Goal: Information Seeking & Learning: Learn about a topic

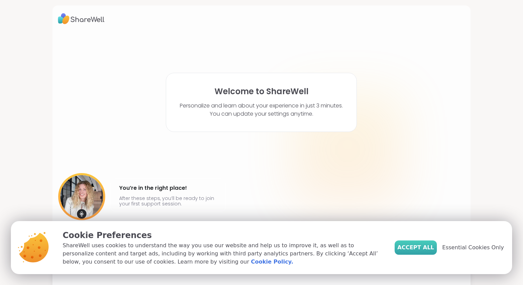
click at [411, 249] on span "Accept All" at bounding box center [415, 248] width 37 height 8
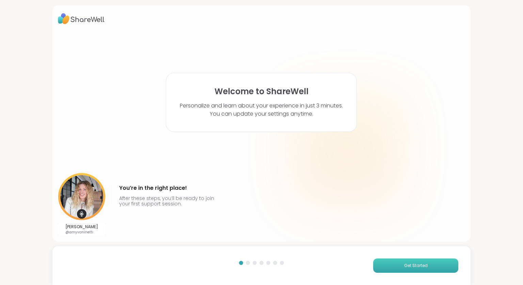
click at [424, 265] on button "Get Started" at bounding box center [415, 266] width 85 height 14
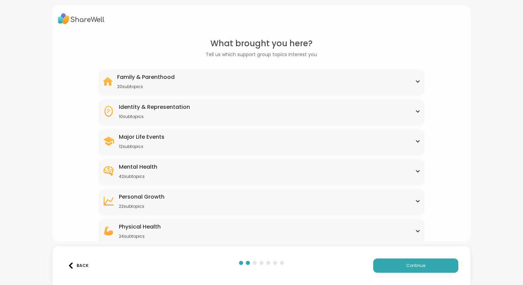
click at [416, 111] on icon at bounding box center [417, 112] width 3 height 2
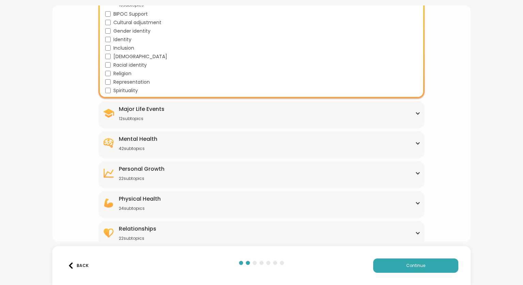
scroll to position [113, 0]
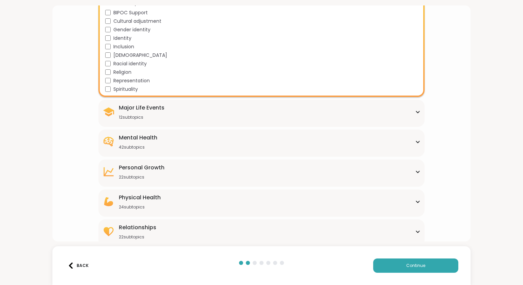
click at [415, 112] on icon at bounding box center [417, 111] width 5 height 3
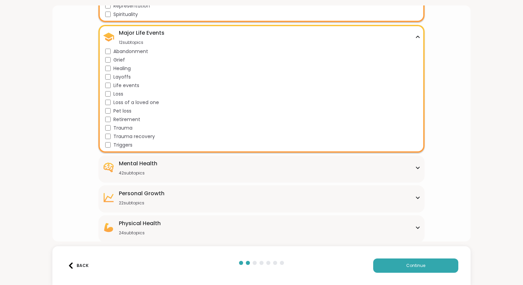
scroll to position [219, 0]
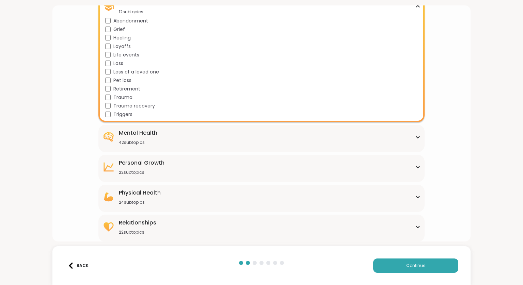
click at [415, 137] on icon at bounding box center [417, 137] width 5 height 3
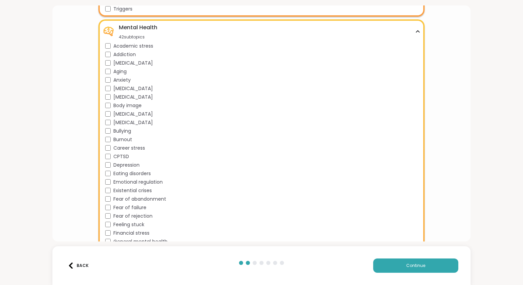
scroll to position [318, 0]
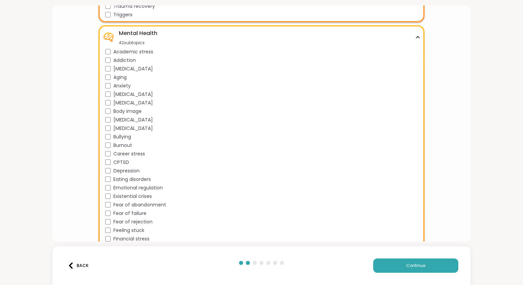
click at [106, 131] on div "[MEDICAL_DATA]" at bounding box center [262, 128] width 315 height 7
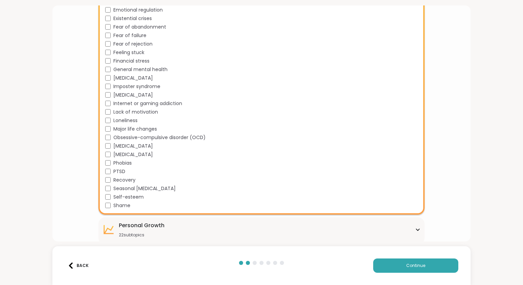
scroll to position [555, 0]
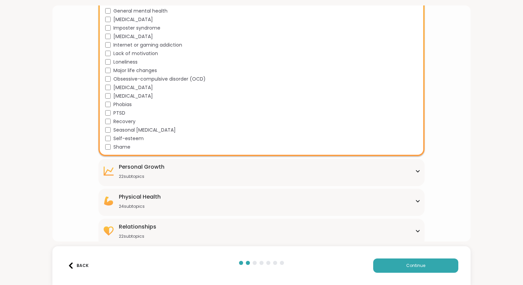
click at [107, 150] on div "Shame" at bounding box center [262, 147] width 315 height 7
click at [115, 167] on div "[MEDICAL_DATA] 22 subtopics" at bounding box center [261, 171] width 318 height 16
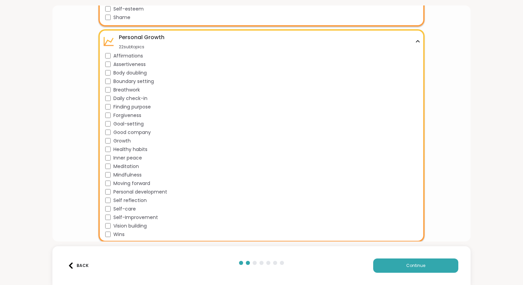
scroll to position [685, 0]
click at [107, 188] on div "Personal development" at bounding box center [262, 191] width 315 height 7
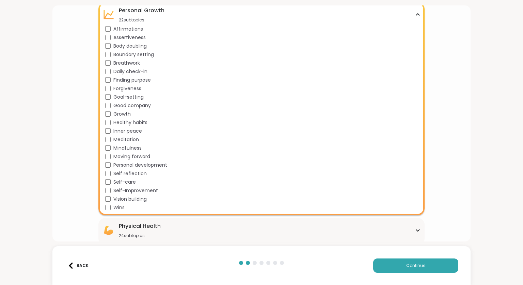
scroll to position [717, 0]
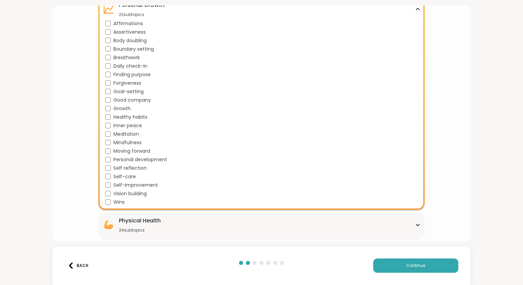
click at [108, 172] on div "Affirmations Assertiveness Body doubling Boundary setting Breathwork Daily chec…" at bounding box center [262, 113] width 315 height 186
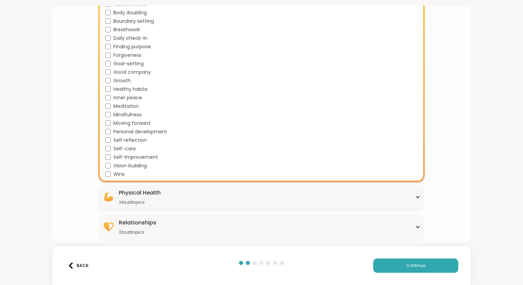
click at [121, 198] on div "Physical Health 24 subtopics" at bounding box center [140, 197] width 42 height 16
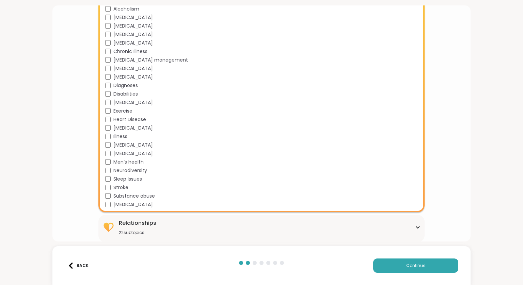
scroll to position [948, 0]
click at [159, 219] on div "Relationships 22 subtopics" at bounding box center [261, 227] width 318 height 16
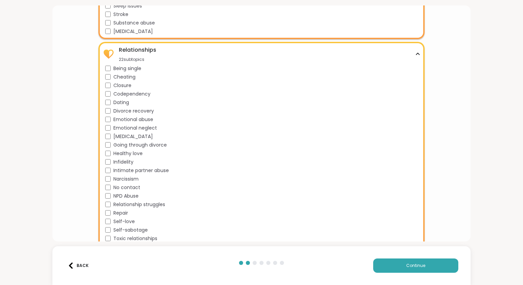
scroll to position [1134, 0]
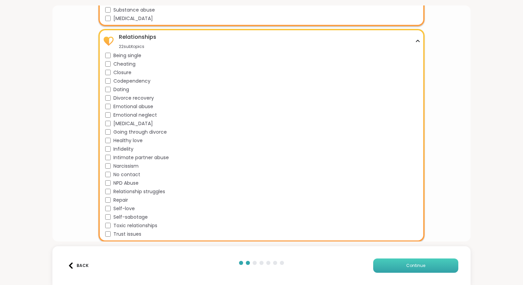
click at [407, 261] on button "Continue" at bounding box center [415, 266] width 85 height 14
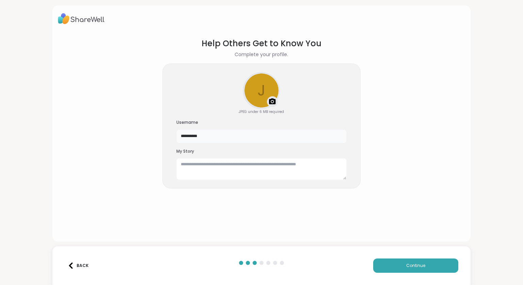
click at [286, 139] on input "**********" at bounding box center [261, 137] width 170 height 14
